Goal: Communication & Community: Answer question/provide support

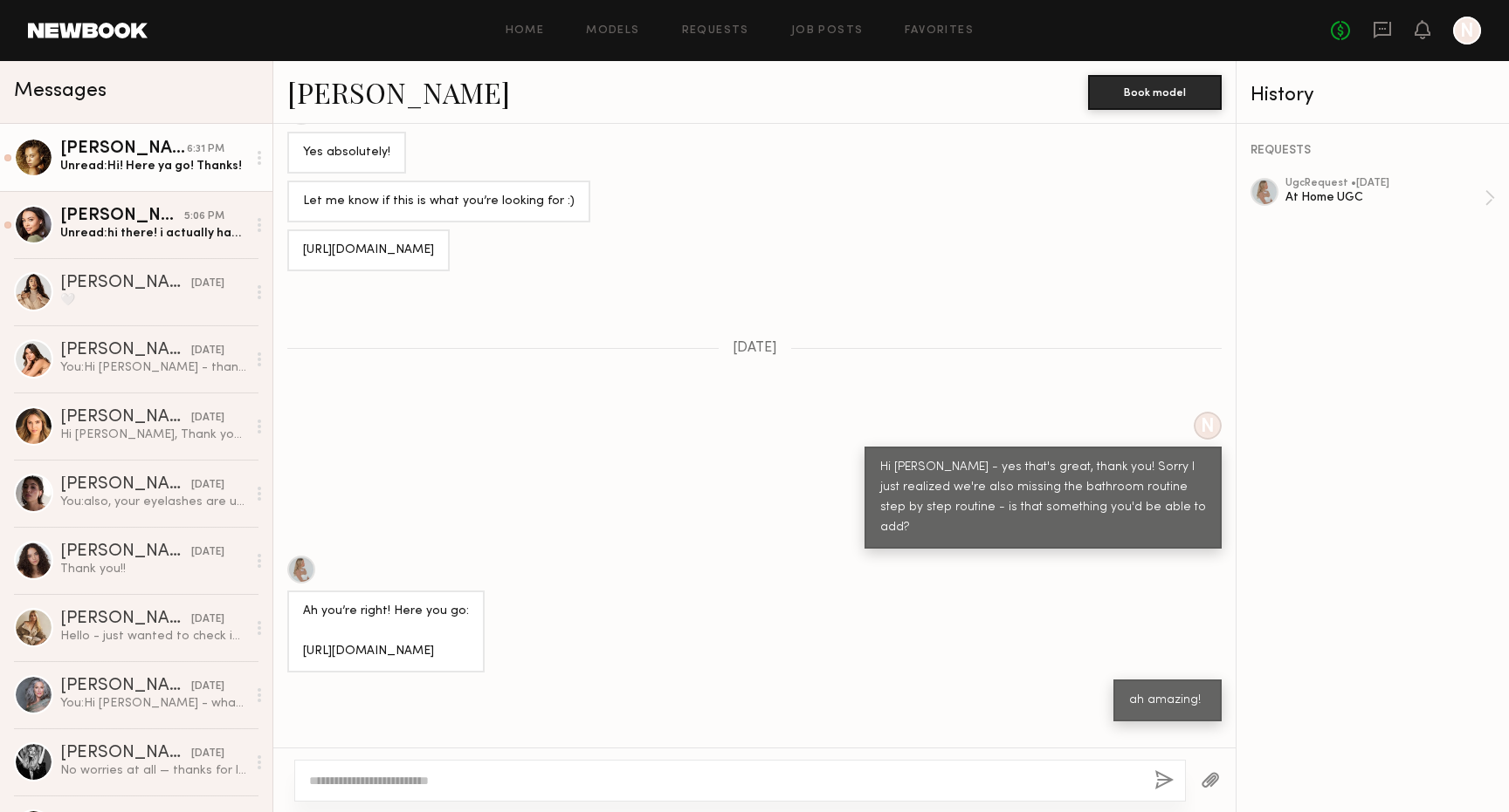
click at [142, 166] on div "Unread: Hi! Here ya go! Thanks!" at bounding box center [153, 166] width 186 height 16
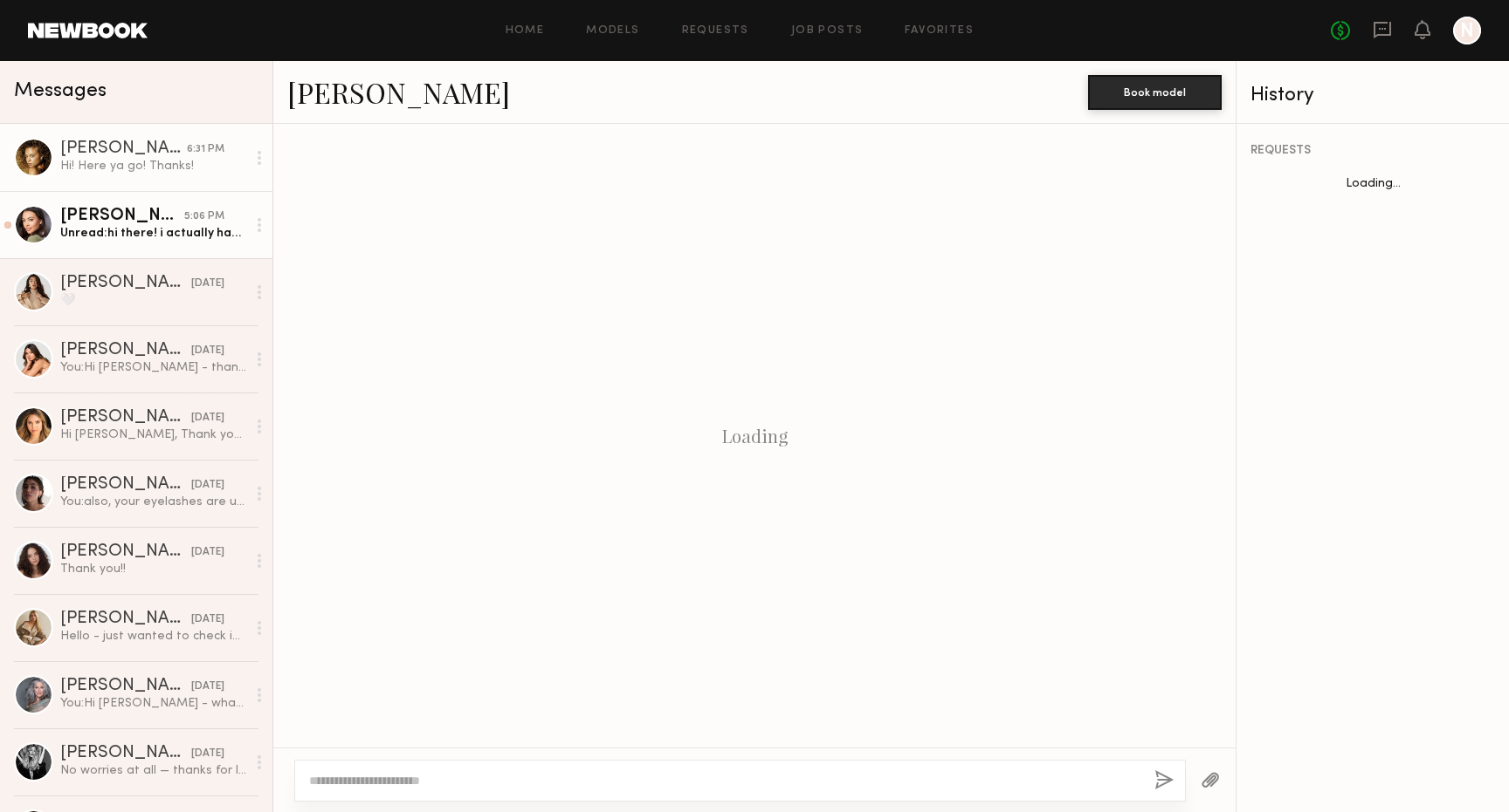
scroll to position [1420, 0]
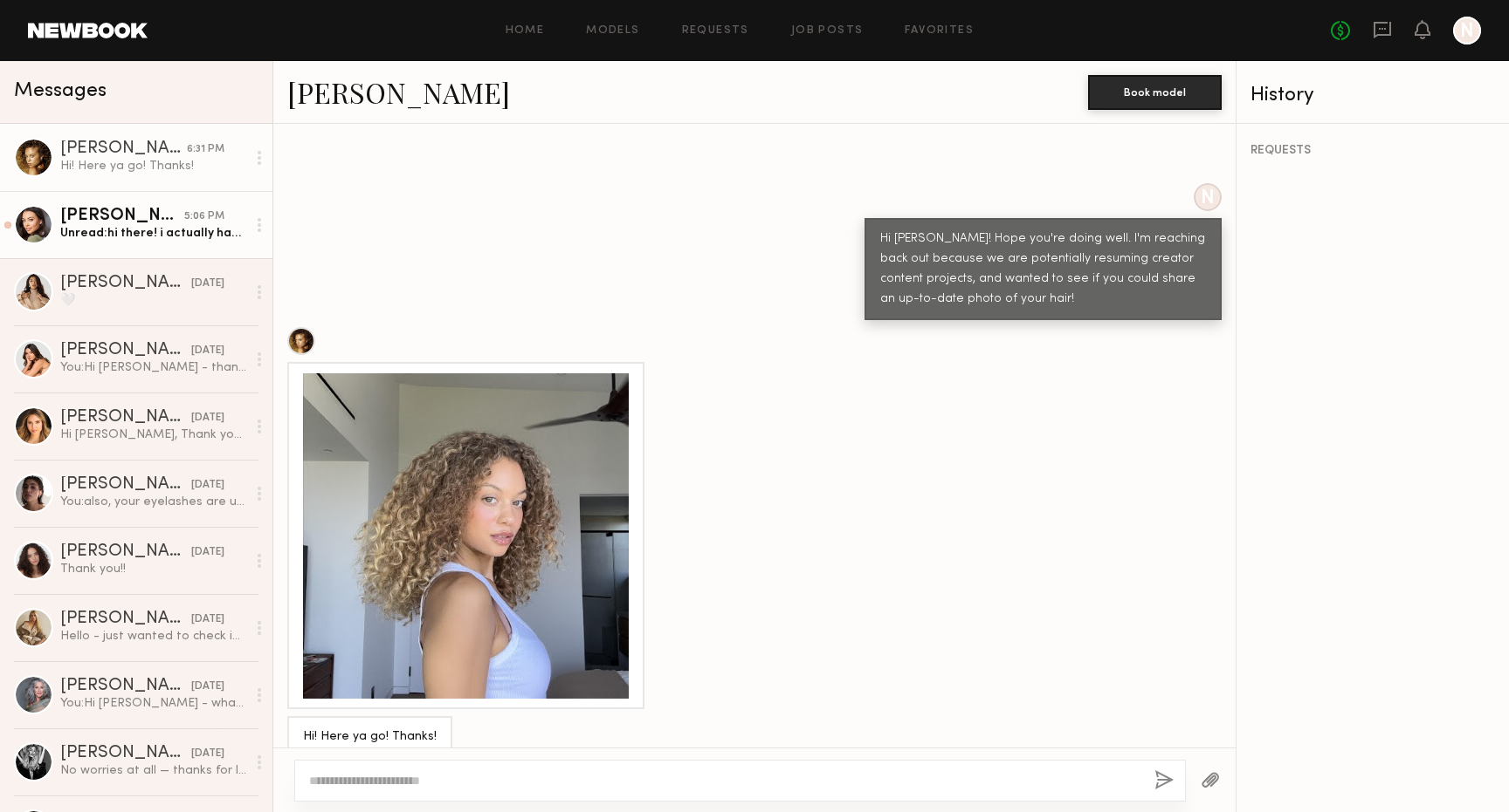
click at [163, 235] on div "Unread: hi there! i actually have a hair appt [DATE] at noon haha would it be o…" at bounding box center [153, 234] width 186 height 16
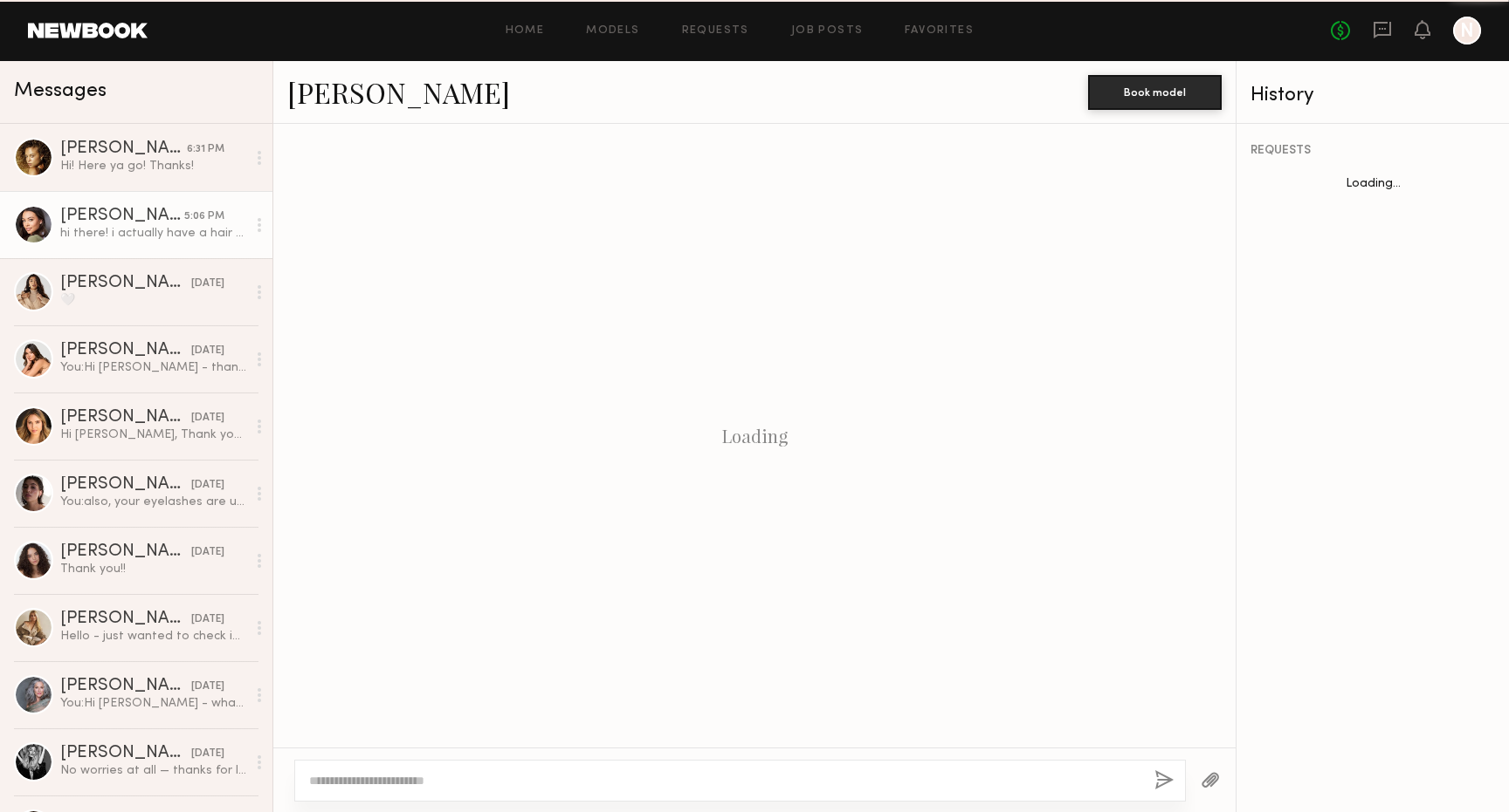
scroll to position [1309, 0]
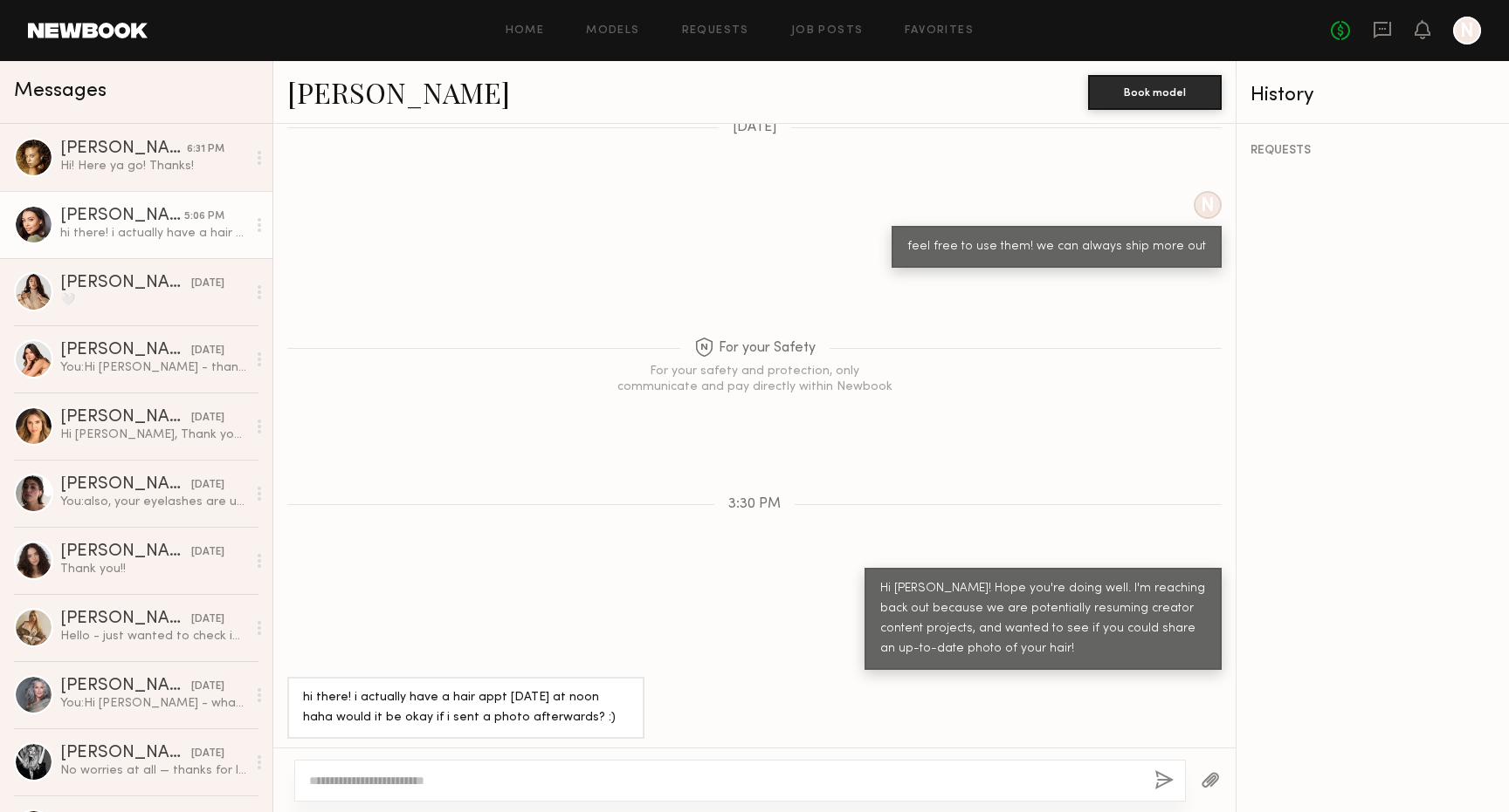
click at [380, 787] on textarea at bounding box center [725, 780] width 831 height 17
type textarea "**********"
click at [1163, 780] on button "button" at bounding box center [1163, 781] width 19 height 22
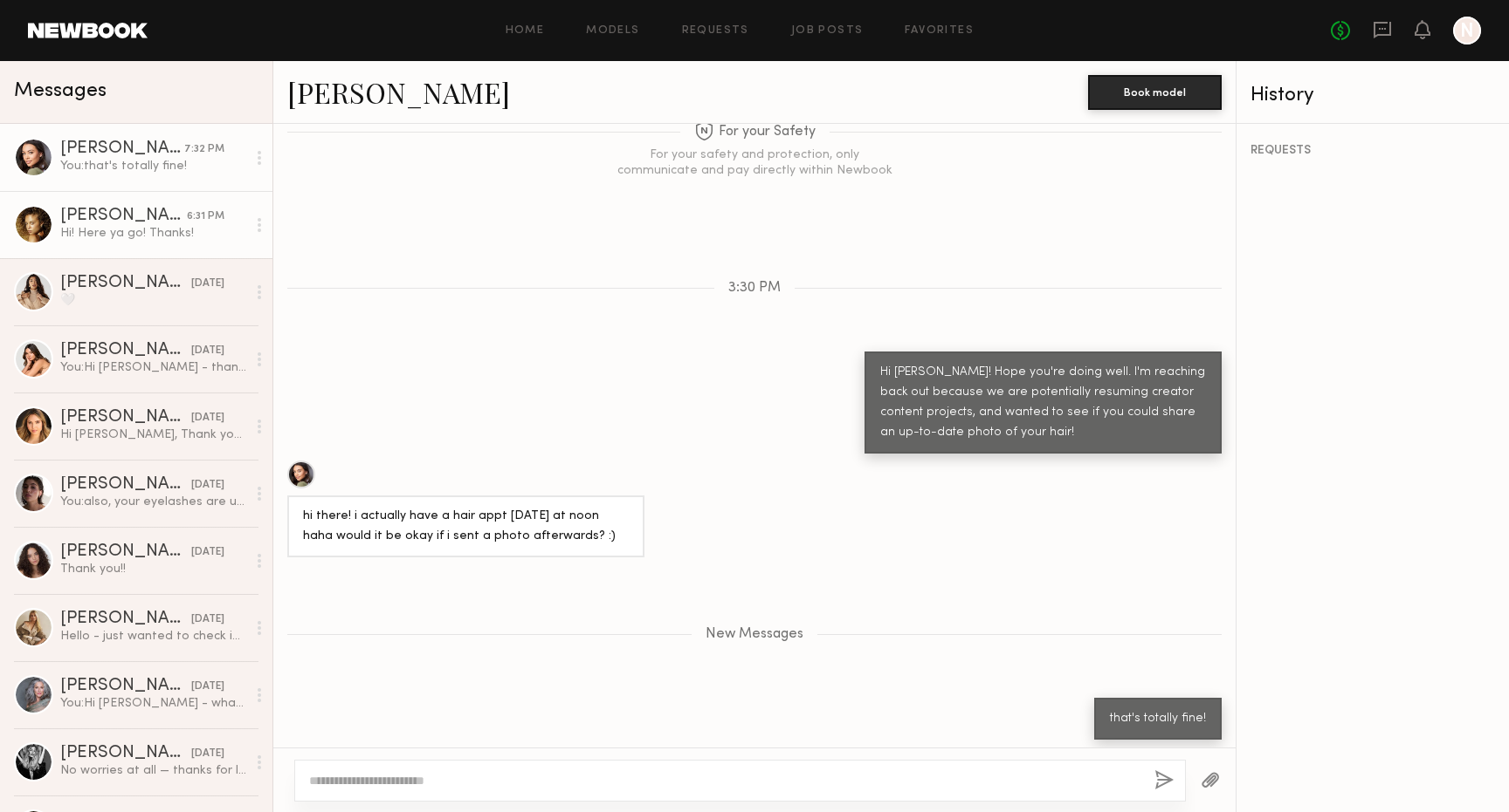
click at [102, 231] on div "Hi! Here ya go! Thanks!" at bounding box center [153, 234] width 186 height 16
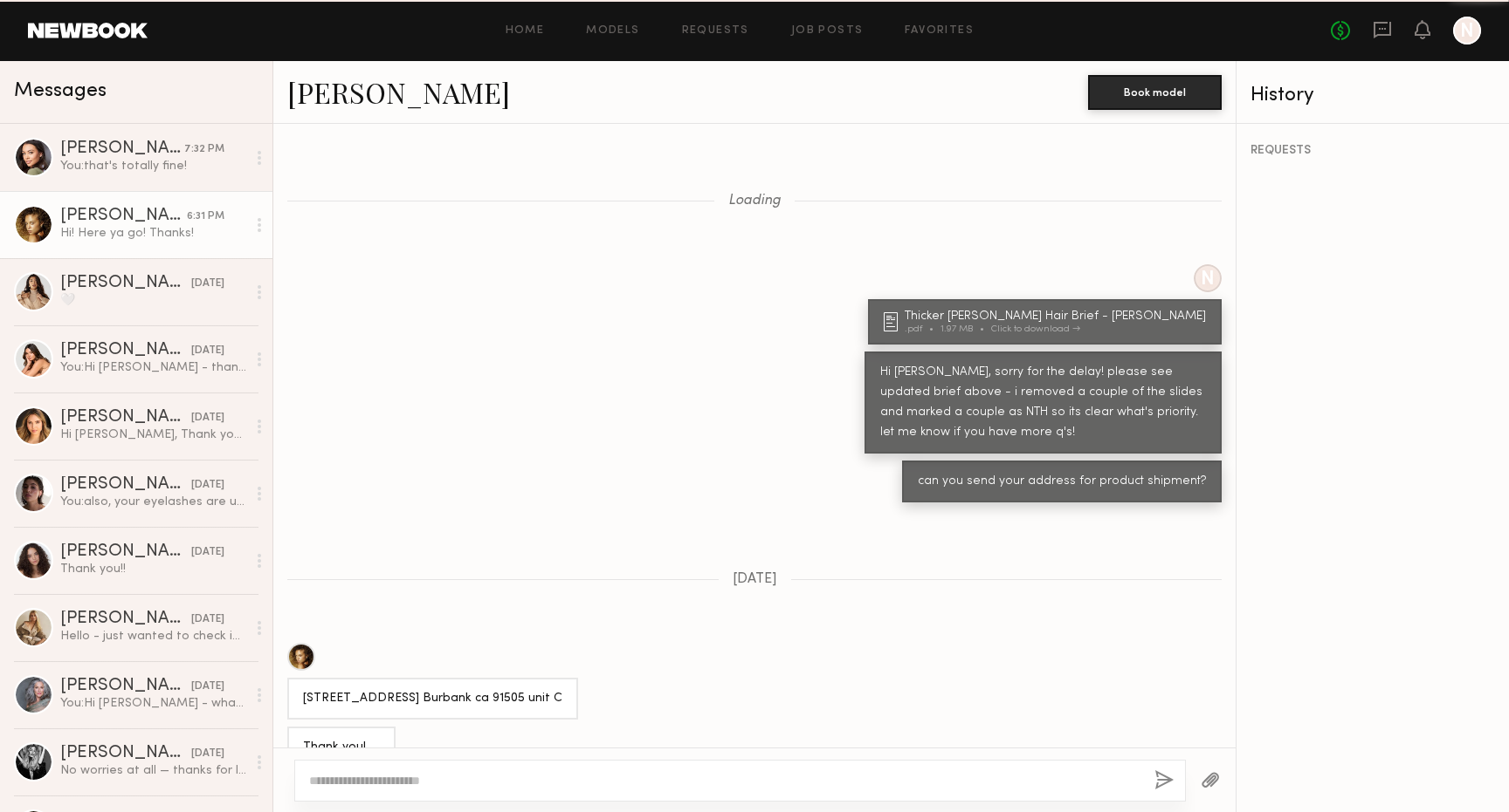
scroll to position [1420, 0]
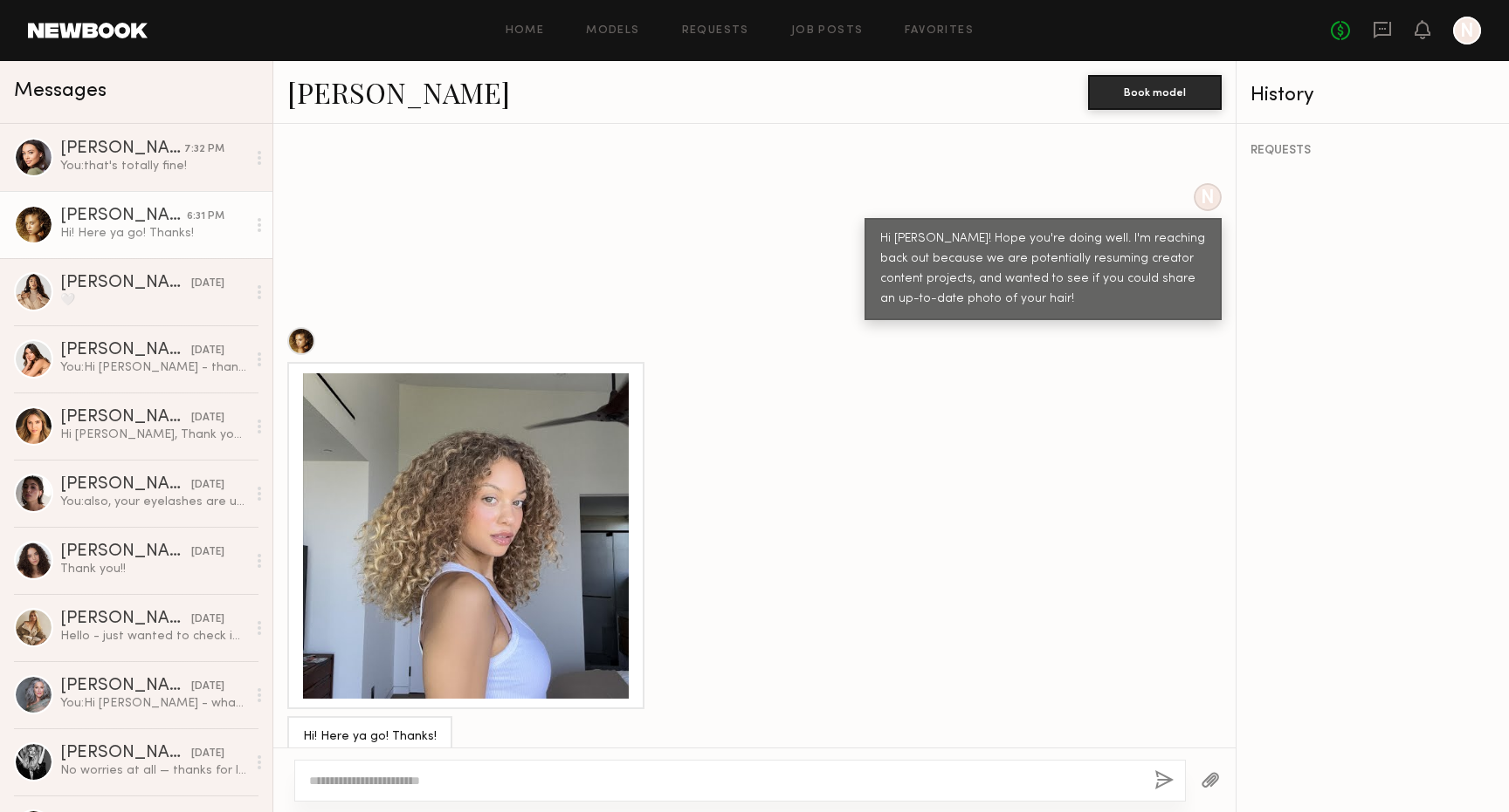
click at [472, 503] on div at bounding box center [466, 536] width 326 height 326
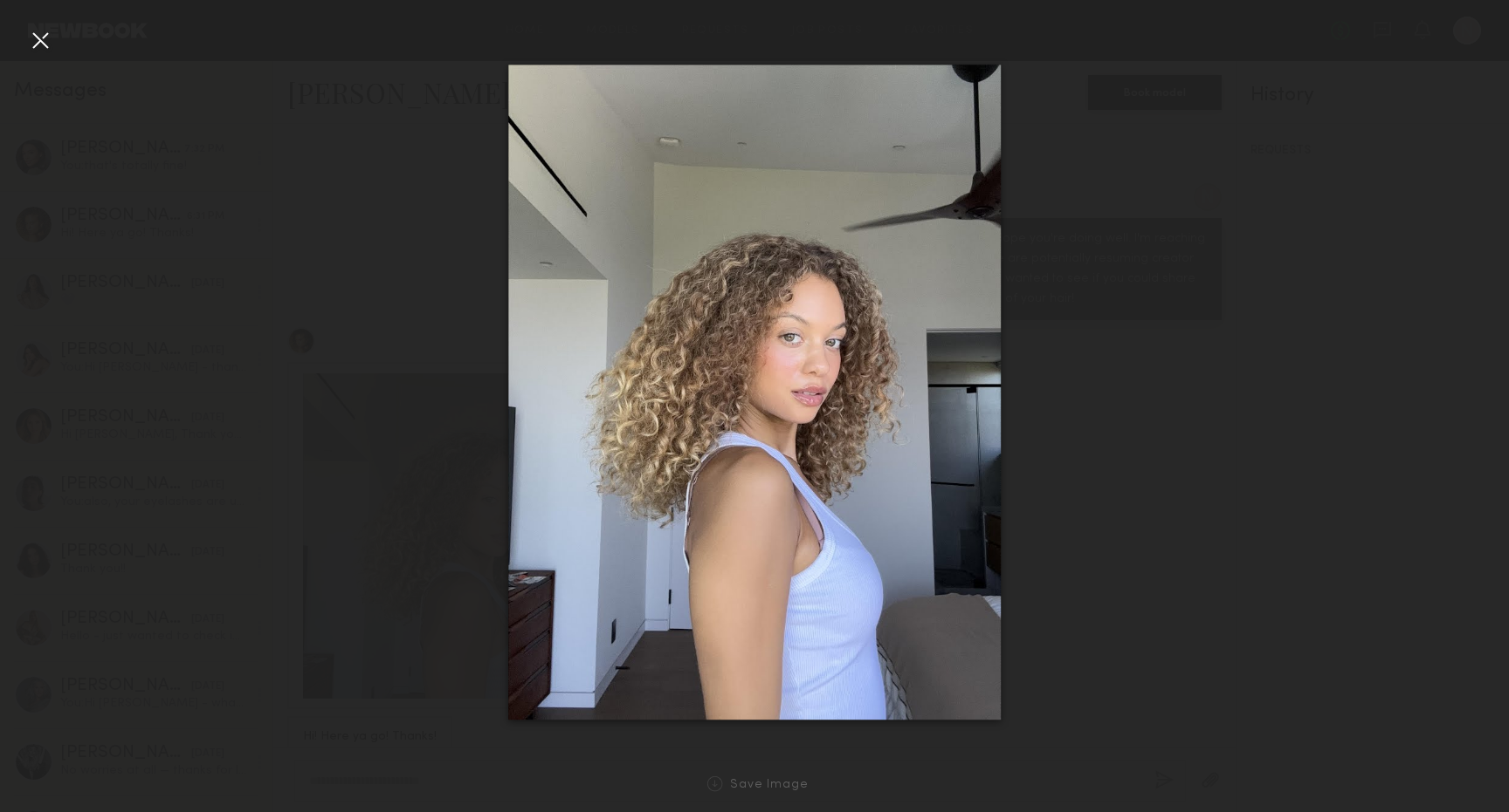
click at [372, 419] on div at bounding box center [754, 392] width 1509 height 729
click at [44, 41] on div at bounding box center [40, 40] width 28 height 28
